Goal: Use online tool/utility: Utilize a website feature to perform a specific function

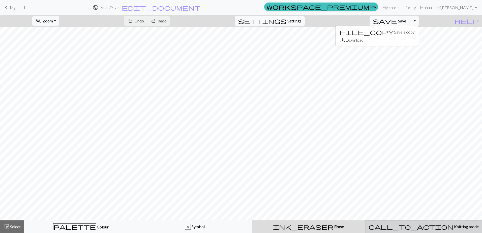
click at [453, 225] on span "Knitting mode" at bounding box center [465, 226] width 25 height 5
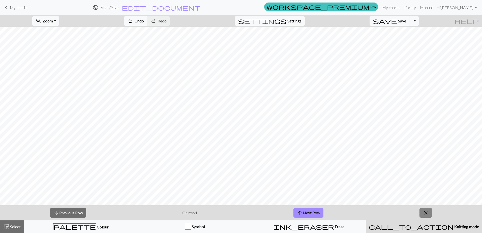
click at [427, 210] on span "close" at bounding box center [426, 212] width 6 height 7
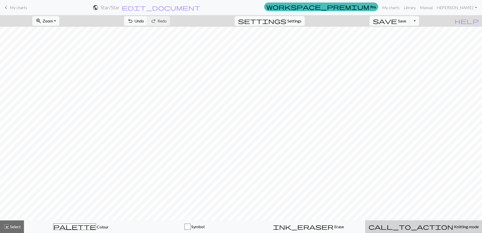
click at [426, 221] on button "call_to_action Knitting mode Knitting mode" at bounding box center [423, 226] width 117 height 13
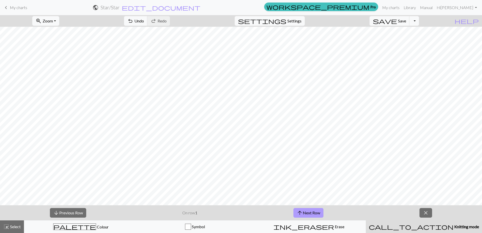
click at [309, 214] on button "arrow_upward Next Row" at bounding box center [309, 213] width 30 height 10
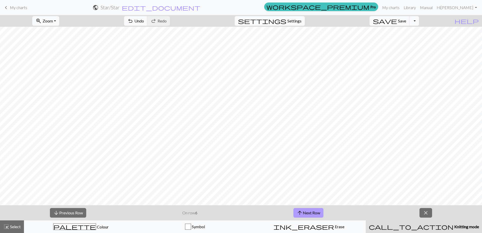
click at [309, 214] on button "arrow_upward Next Row" at bounding box center [309, 213] width 30 height 10
click at [425, 208] on button "close" at bounding box center [426, 213] width 13 height 10
